Goal: Transaction & Acquisition: Purchase product/service

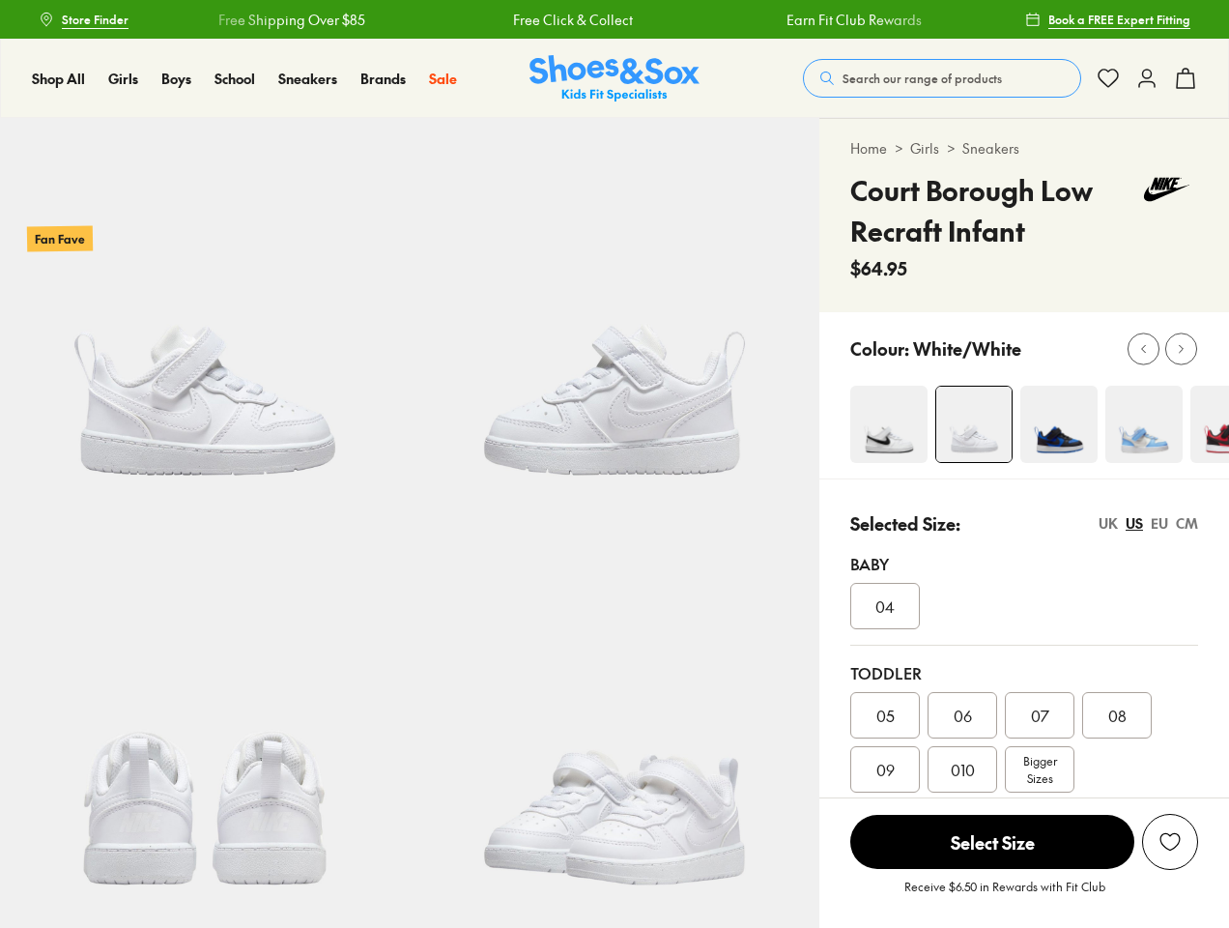
select select "*"
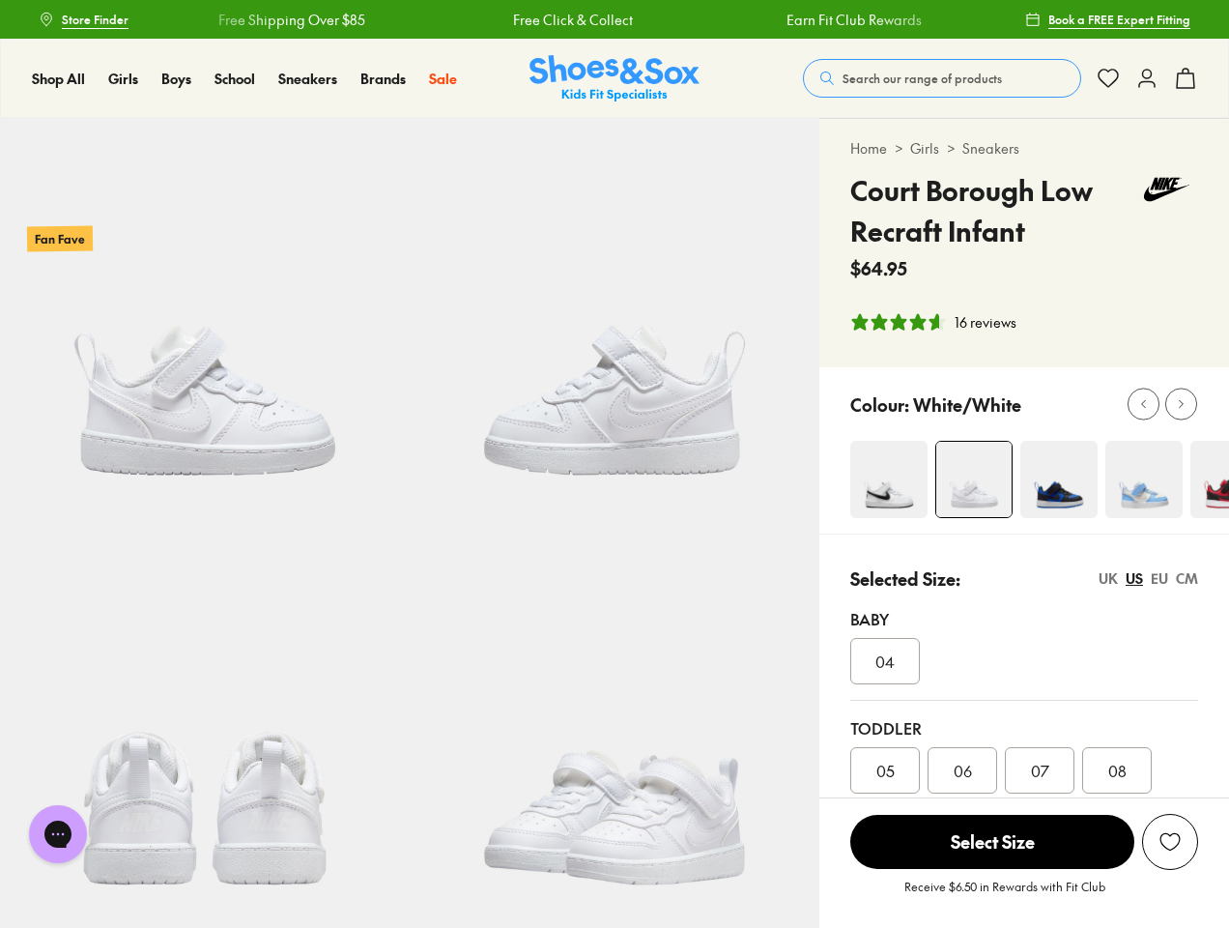
click at [942, 78] on span "Search our range of products" at bounding box center [922, 78] width 159 height 17
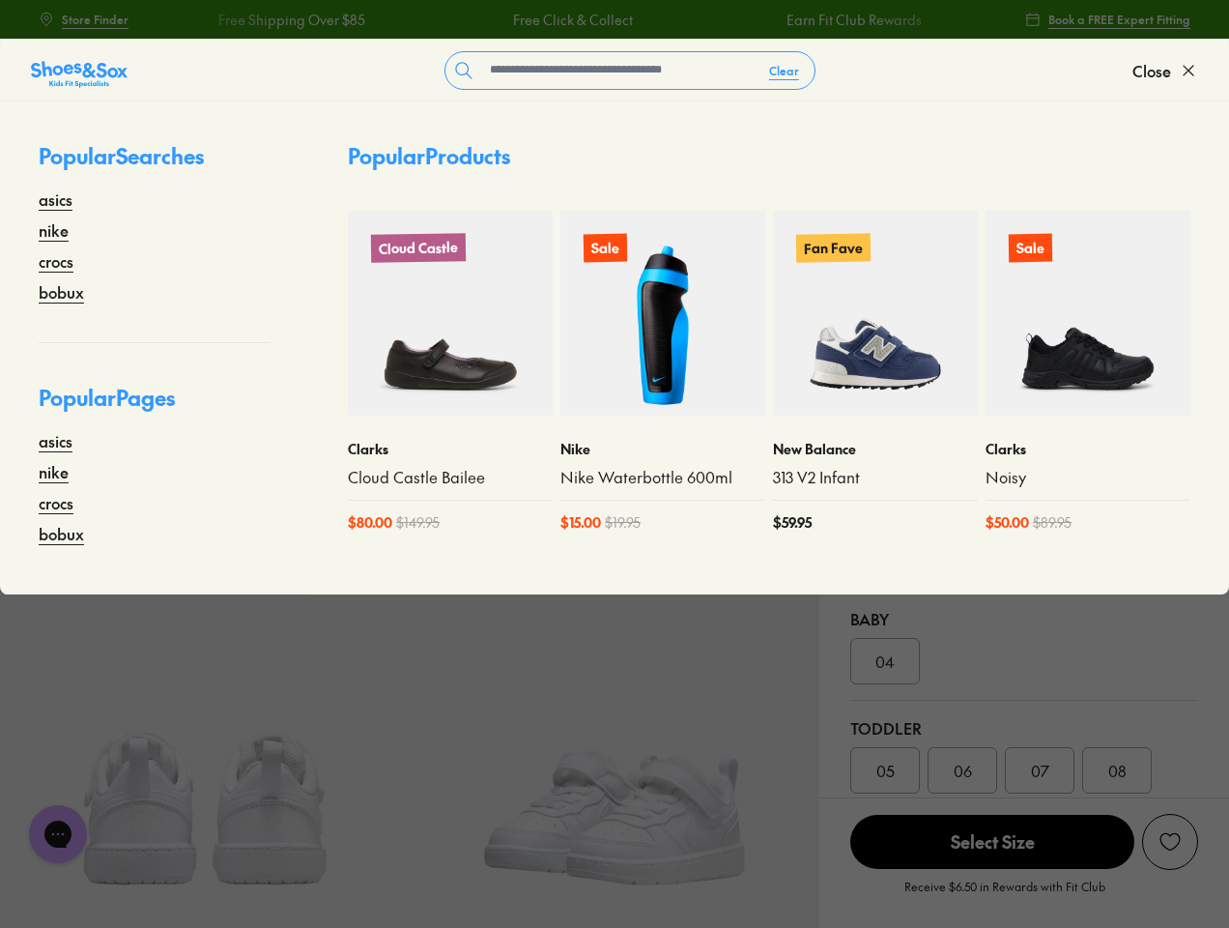
click at [785, 71] on button "Clear" at bounding box center [784, 70] width 61 height 35
click at [1166, 71] on span "Close" at bounding box center [1152, 70] width 39 height 23
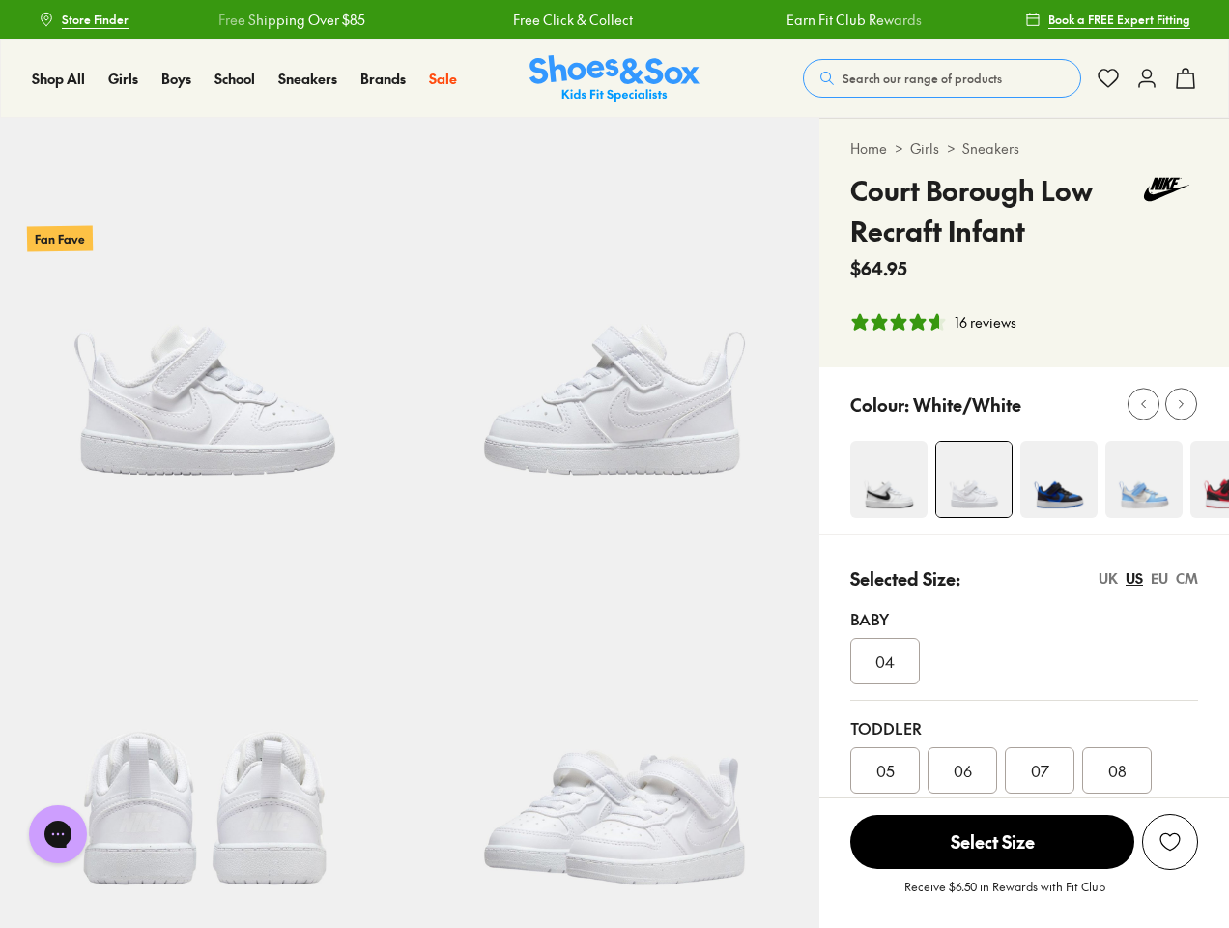
click at [1186, 78] on icon at bounding box center [1185, 78] width 23 height 23
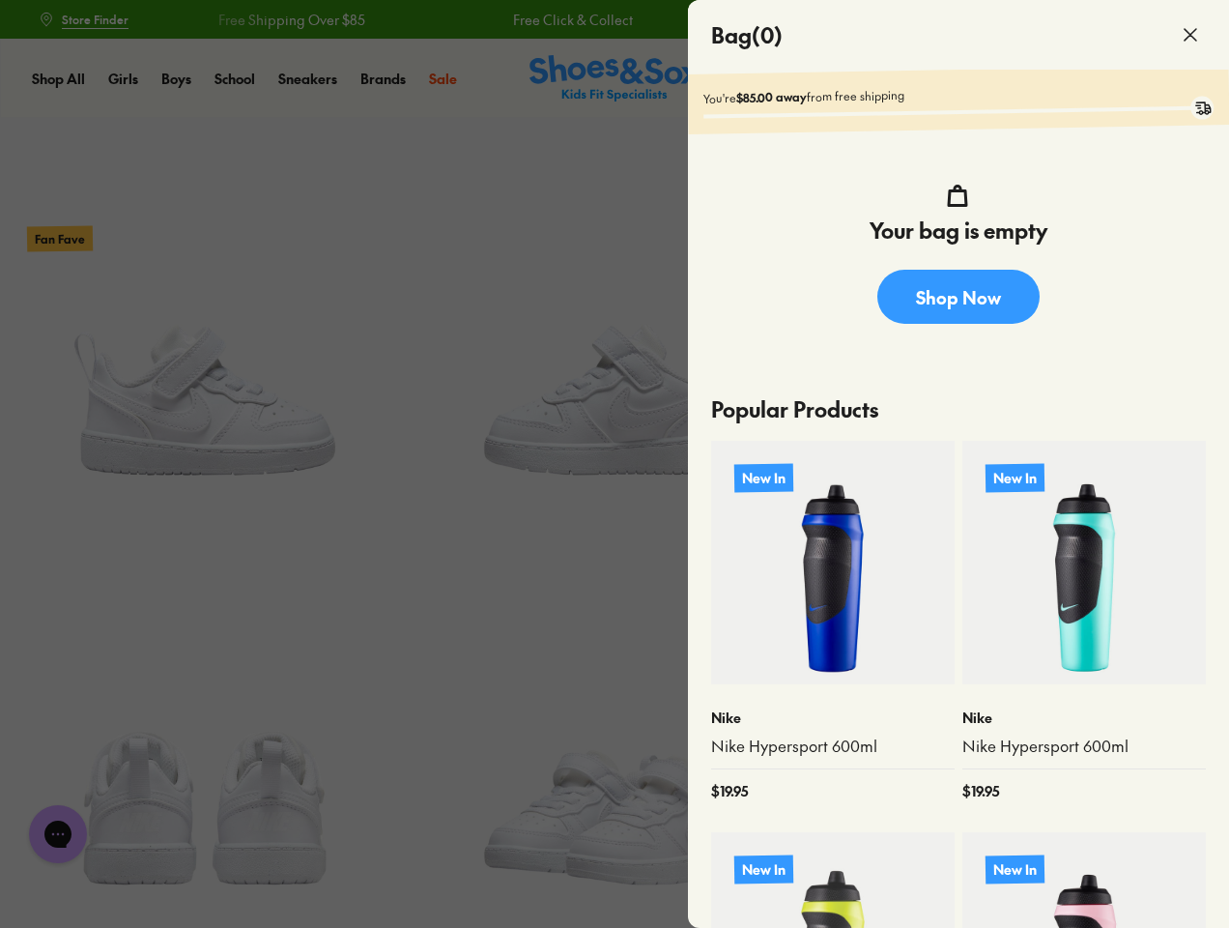
click at [933, 322] on div at bounding box center [614, 464] width 1229 height 928
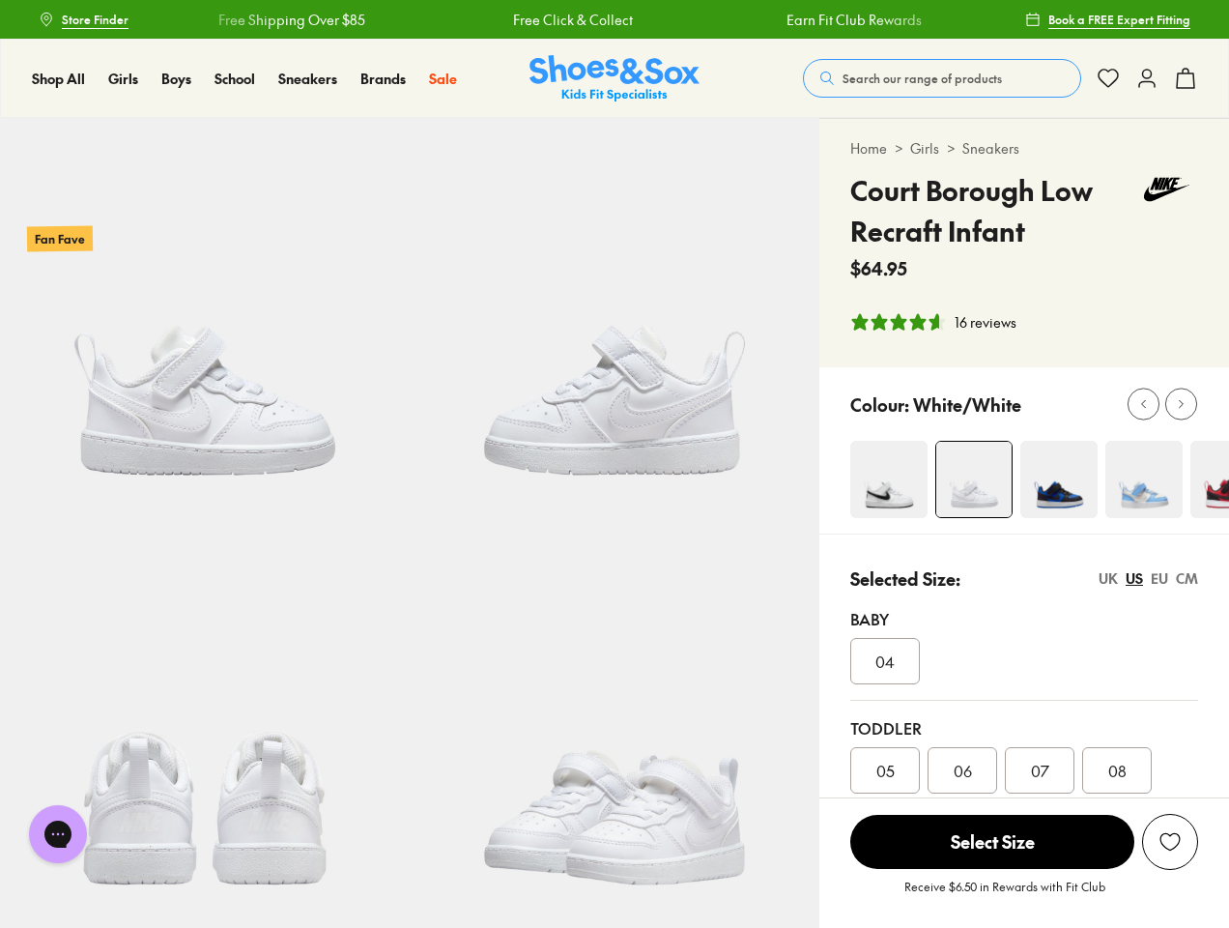
click at [1143, 404] on icon at bounding box center [1144, 404] width 14 height 14
click at [1181, 404] on icon at bounding box center [1181, 404] width 14 height 14
click at [1025, 707] on div "Toddler 05 06 07 08 09 010 Bigger Sizes" at bounding box center [1025, 782] width 348 height 163
click at [1109, 578] on div "UK" at bounding box center [1108, 578] width 19 height 20
click at [1135, 578] on div "US" at bounding box center [1134, 578] width 17 height 20
